Goal: Task Accomplishment & Management: Manage account settings

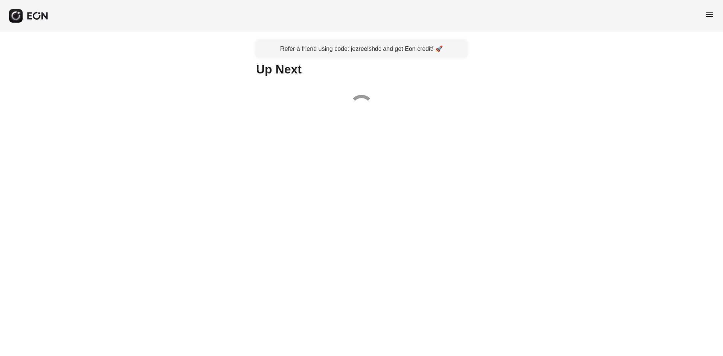
click at [711, 16] on span "menu" at bounding box center [709, 14] width 9 height 9
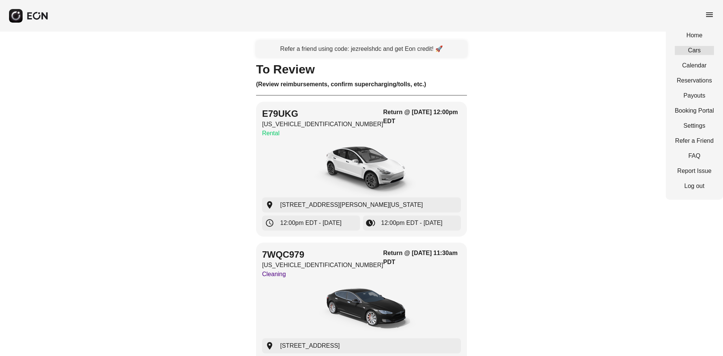
click at [695, 48] on link "Cars" at bounding box center [694, 50] width 39 height 9
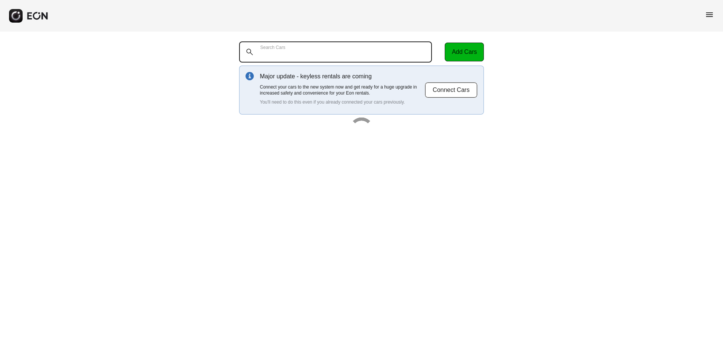
click at [353, 56] on Cars "Search Cars" at bounding box center [335, 51] width 193 height 21
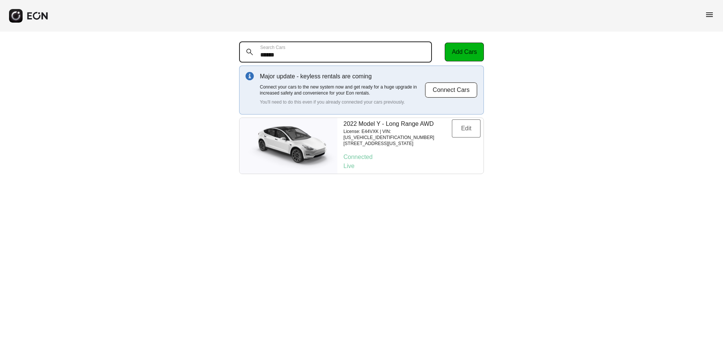
type Cars "******"
click at [459, 127] on button "Edit" at bounding box center [466, 128] width 29 height 18
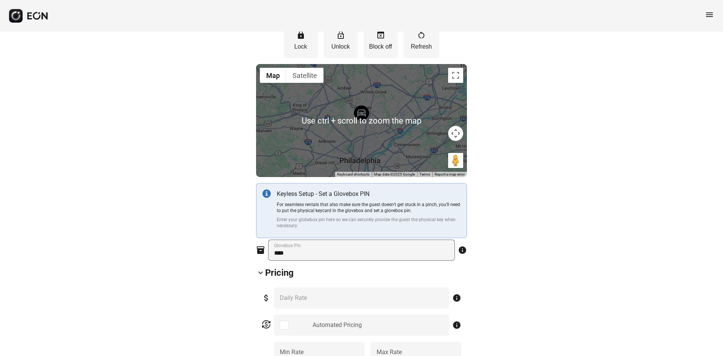
scroll to position [113, 0]
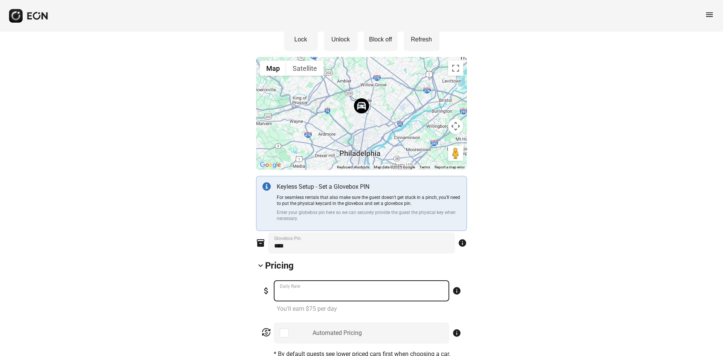
drag, startPoint x: 301, startPoint y: 294, endPoint x: 217, endPoint y: 293, distance: 84.8
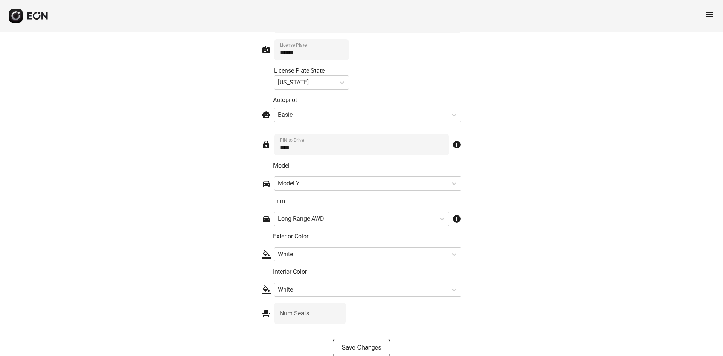
scroll to position [1102, 0]
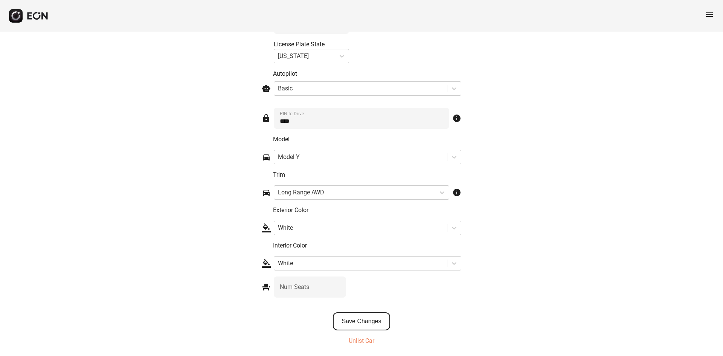
click at [371, 316] on button "Save Changes" at bounding box center [362, 321] width 58 height 18
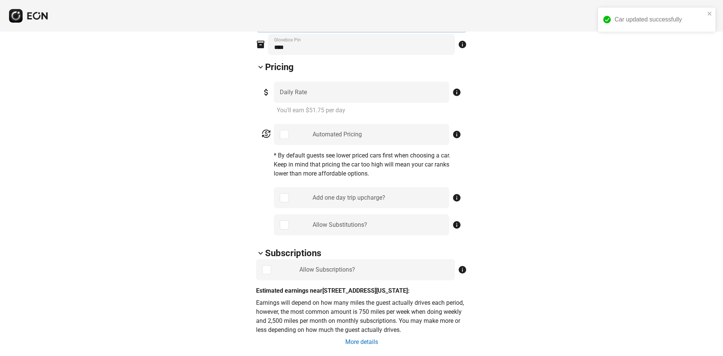
scroll to position [311, 0]
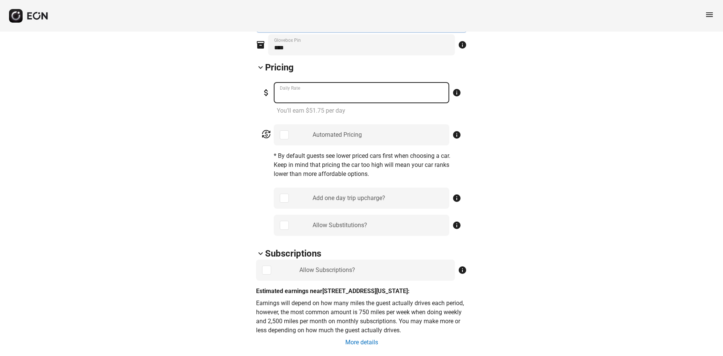
drag, startPoint x: 318, startPoint y: 97, endPoint x: 236, endPoint y: 96, distance: 82.5
type Rate "***"
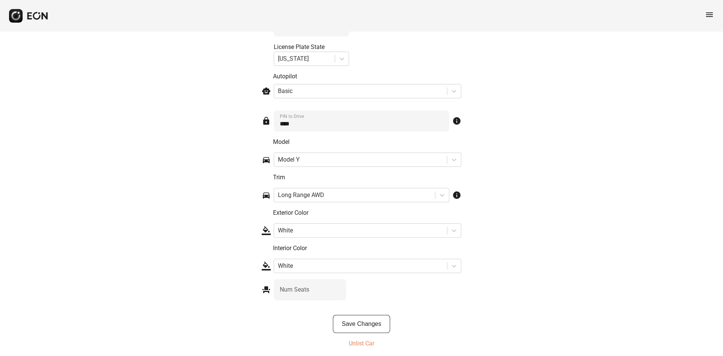
scroll to position [1114, 0]
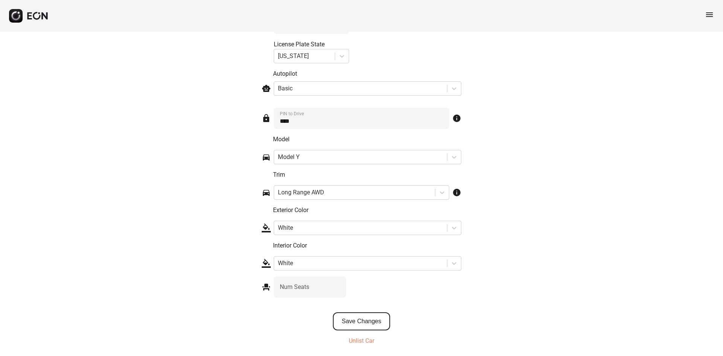
click at [362, 318] on button "Save Changes" at bounding box center [362, 321] width 58 height 18
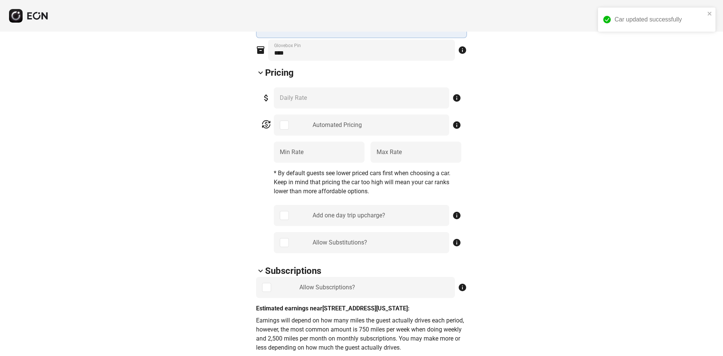
scroll to position [210, 0]
